Goal: Task Accomplishment & Management: Complete application form

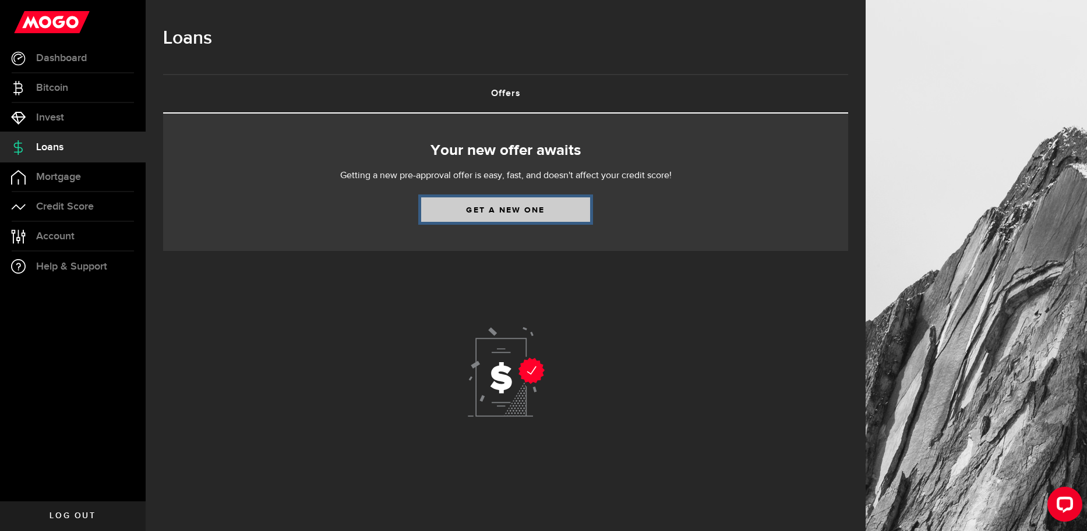
click at [483, 211] on link "Get a new one" at bounding box center [505, 210] width 169 height 24
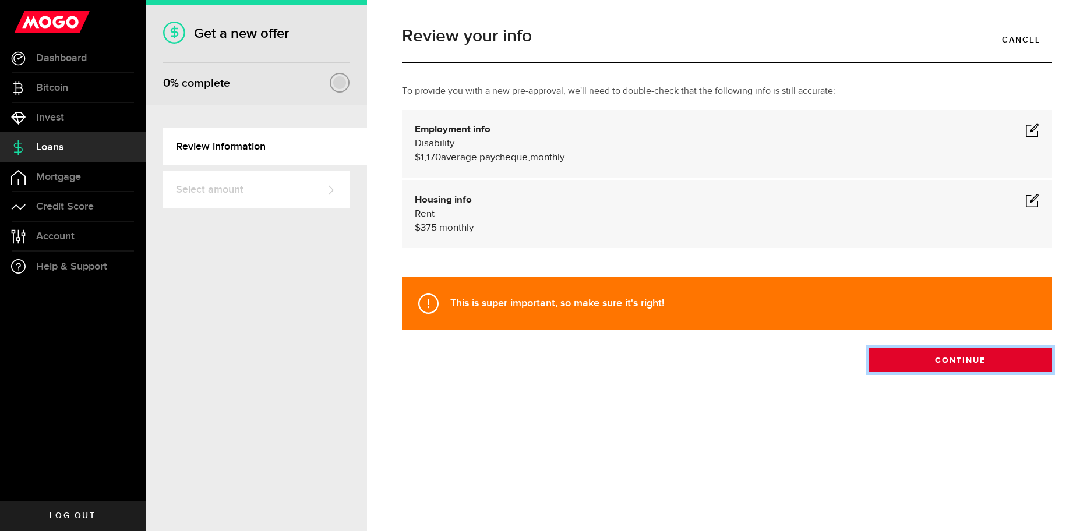
click at [898, 360] on button "Continue" at bounding box center [961, 360] width 184 height 24
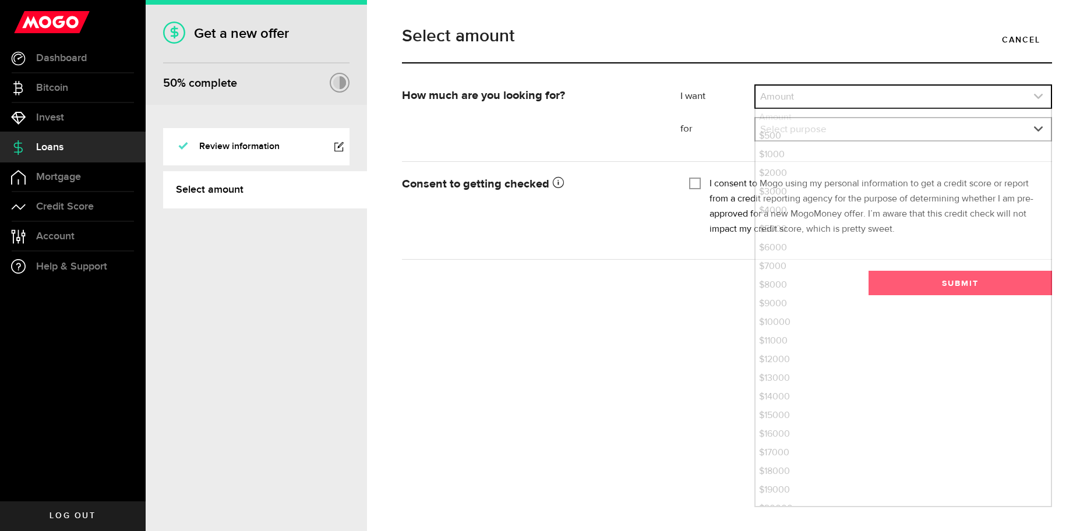
click at [775, 94] on link "expand select" at bounding box center [903, 97] width 295 height 22
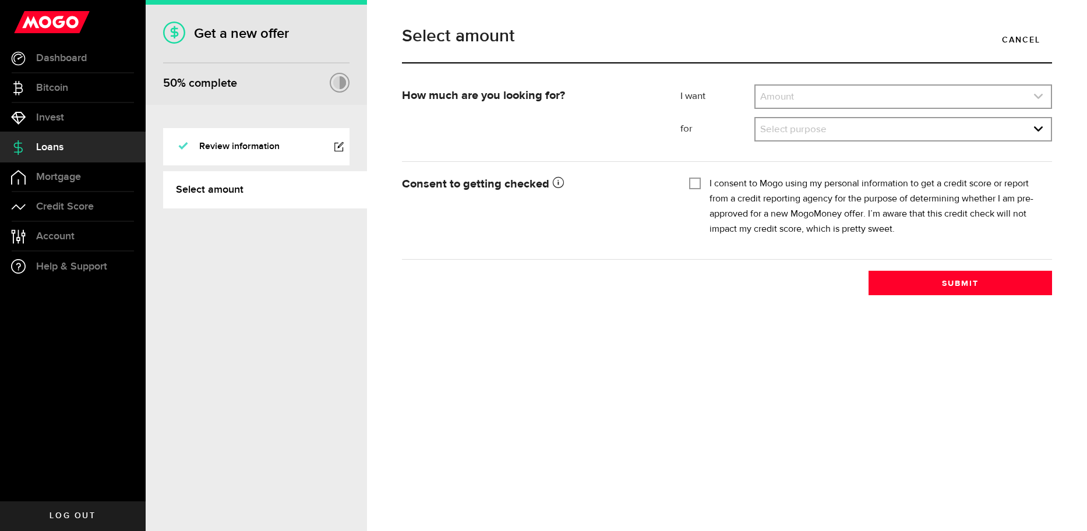
click at [774, 101] on link "expand select" at bounding box center [903, 97] width 295 height 22
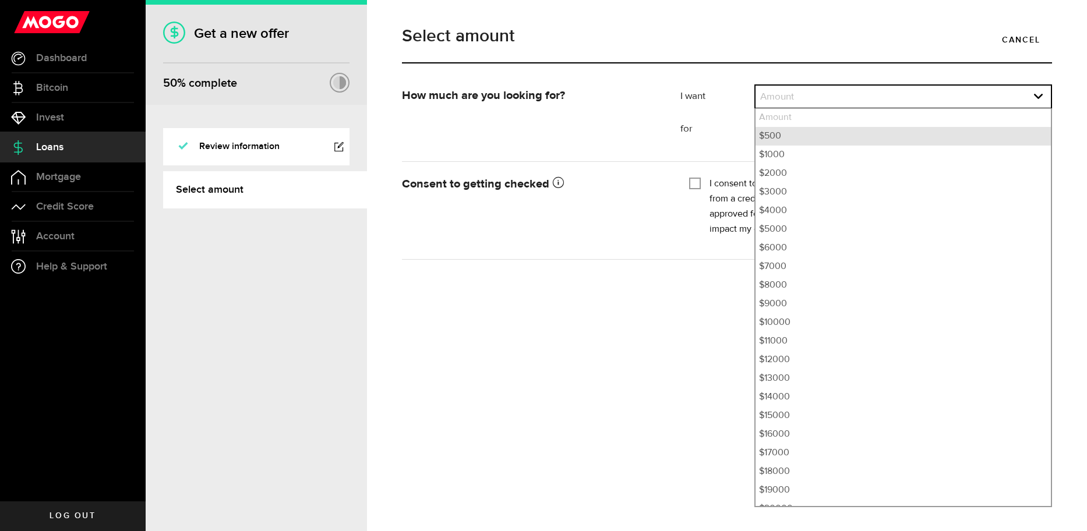
click at [771, 133] on li "$500" at bounding box center [903, 136] width 295 height 19
select select "500"
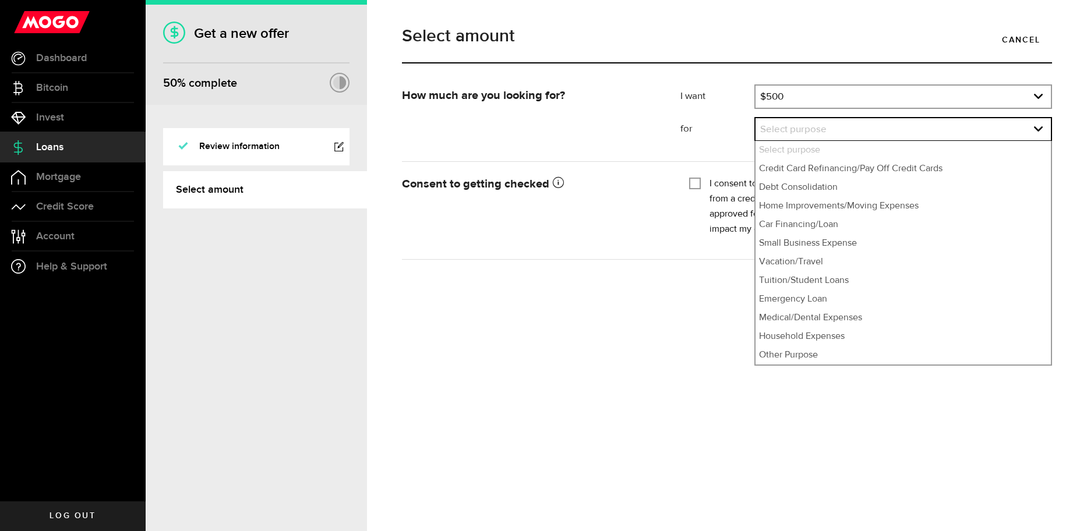
click at [771, 133] on link "expand select" at bounding box center [903, 129] width 295 height 22
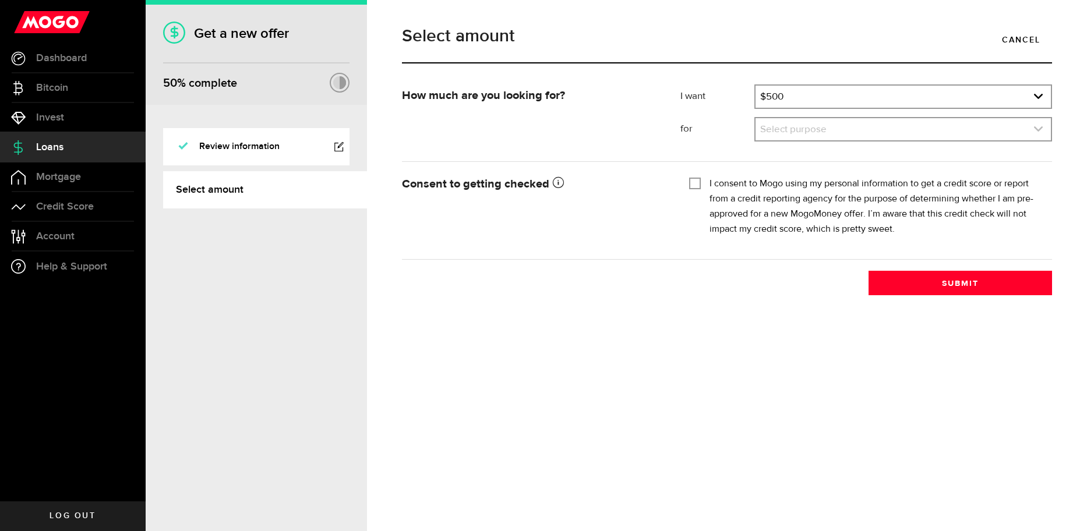
click at [771, 133] on link "expand select" at bounding box center [903, 129] width 295 height 22
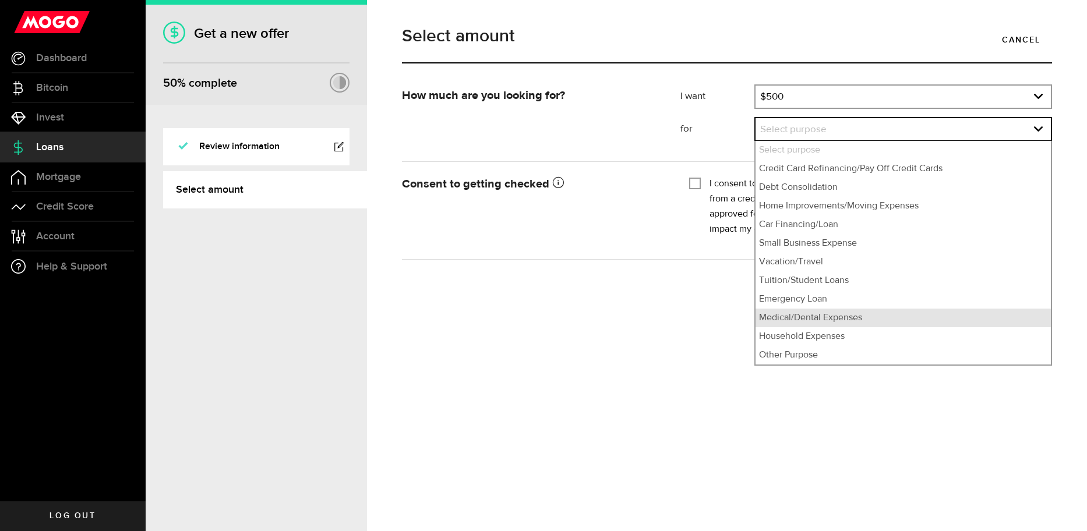
click at [800, 322] on li "Medical/Dental Expenses" at bounding box center [903, 318] width 295 height 19
select select "Medical/Dental Expenses"
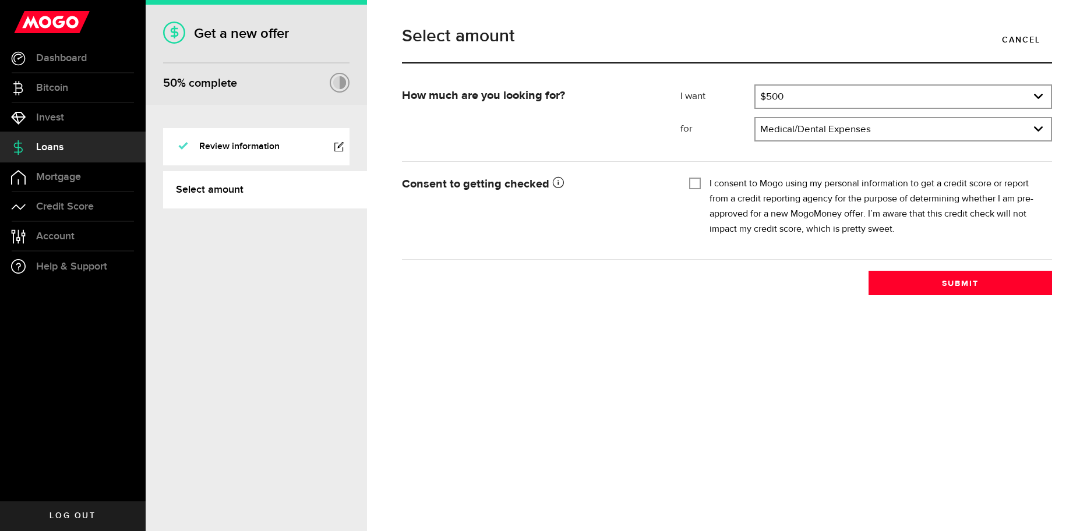
click at [689, 188] on div at bounding box center [695, 184] width 12 height 12
checkbox input "true"
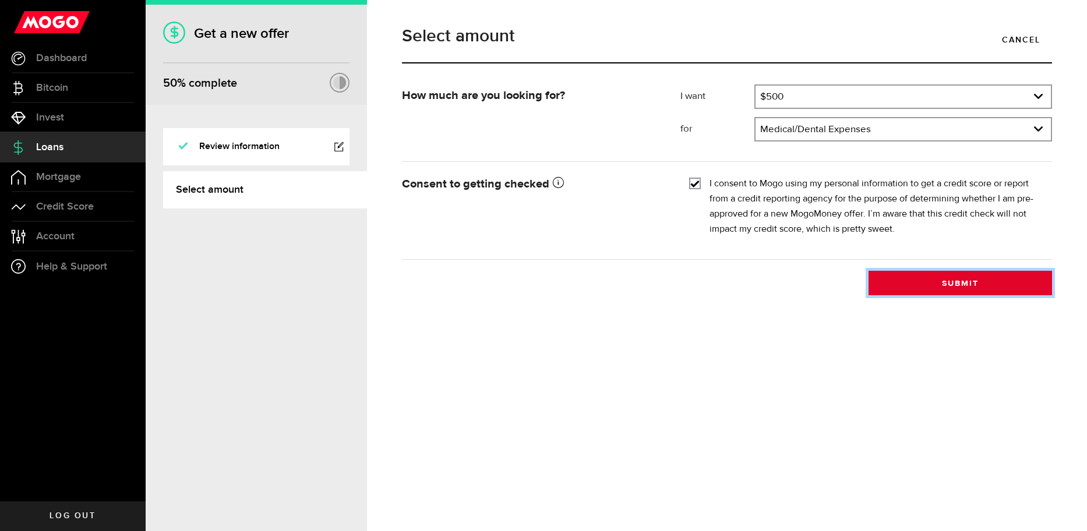
click at [964, 281] on button "Submit" at bounding box center [961, 283] width 184 height 24
